Goal: Task Accomplishment & Management: Use online tool/utility

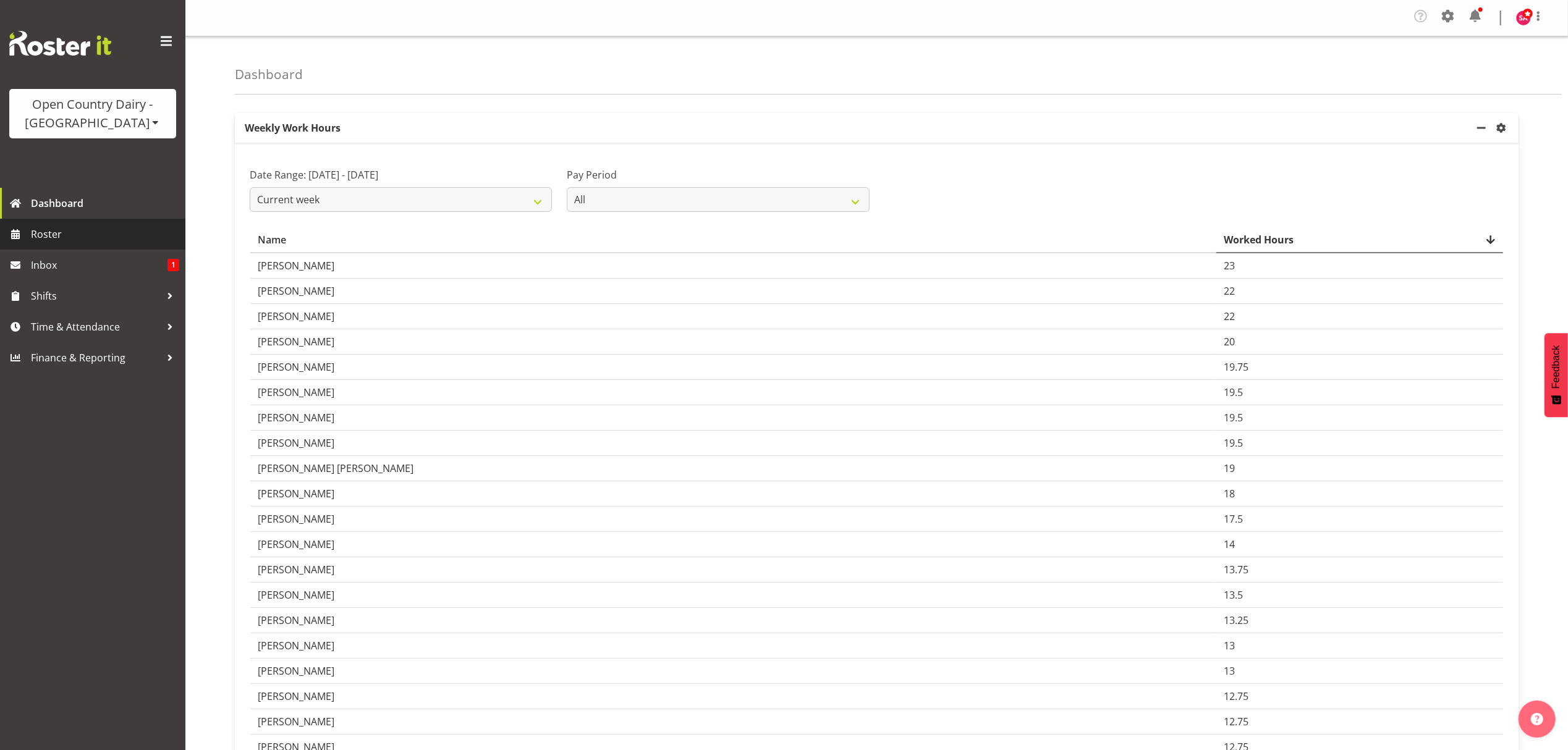
click at [58, 237] on span "Roster" at bounding box center [104, 233] width 148 height 18
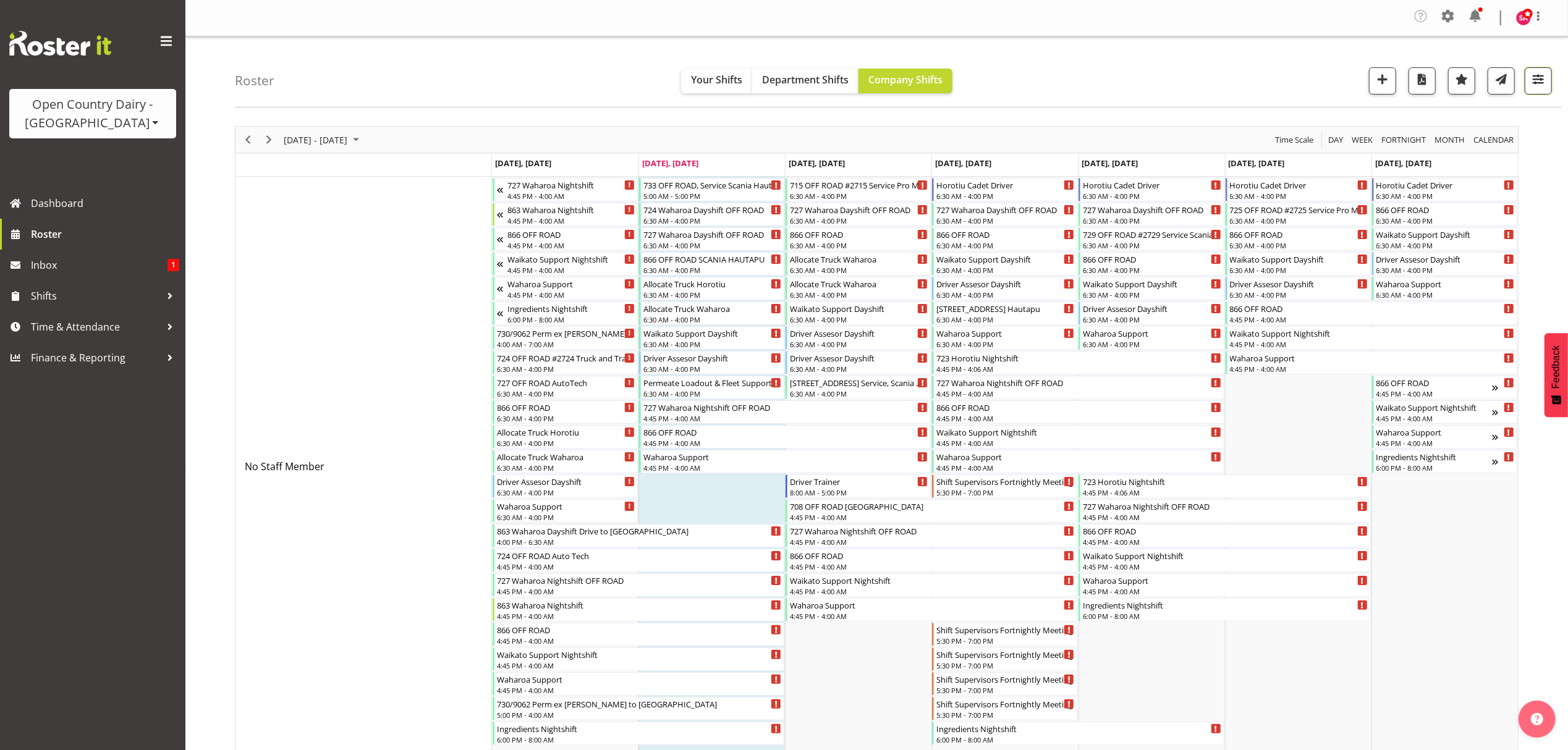
click at [1531, 85] on span "button" at bounding box center [1538, 79] width 16 height 16
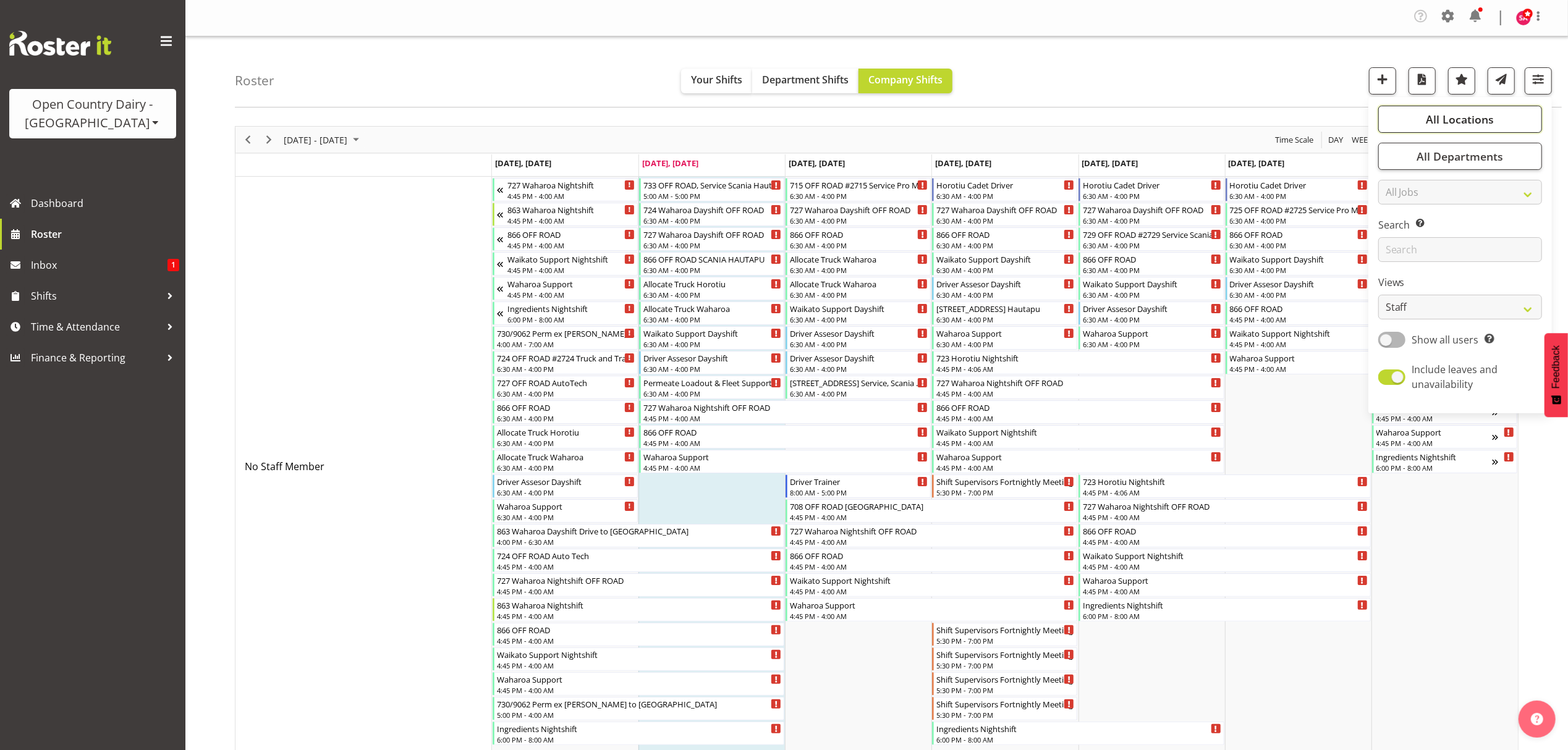
click at [1489, 121] on span "All Locations" at bounding box center [1459, 119] width 68 height 15
click at [1445, 314] on select "Staff Role Shift - Horizontal Shift - Vertical Staff - Location" at bounding box center [1460, 307] width 164 height 25
select select "shift"
click at [1379, 295] on select "Staff Role Shift - Horizontal Shift - Vertical Staff - Location" at bounding box center [1460, 307] width 164 height 25
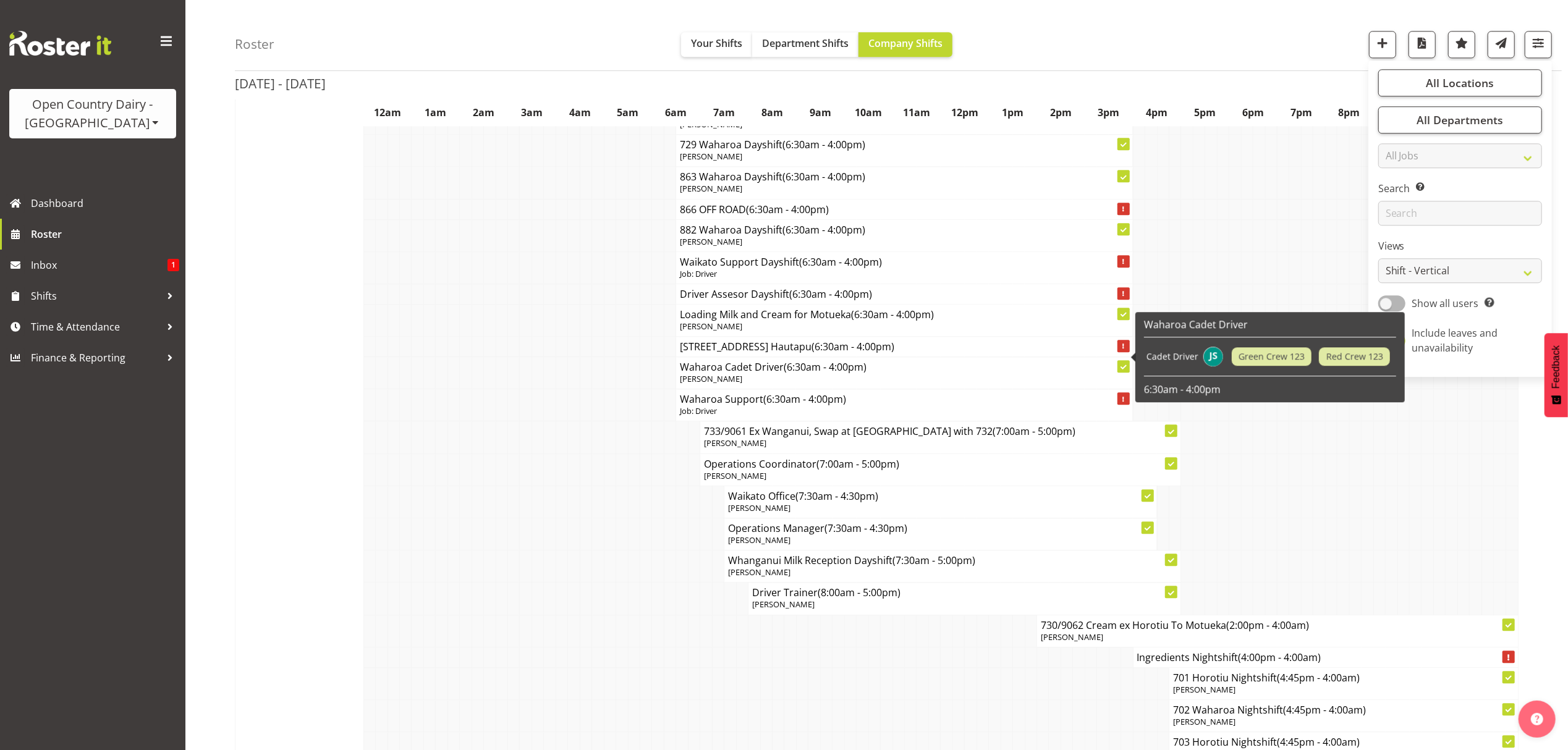
scroll to position [12601, 0]
